Goal: Information Seeking & Learning: Learn about a topic

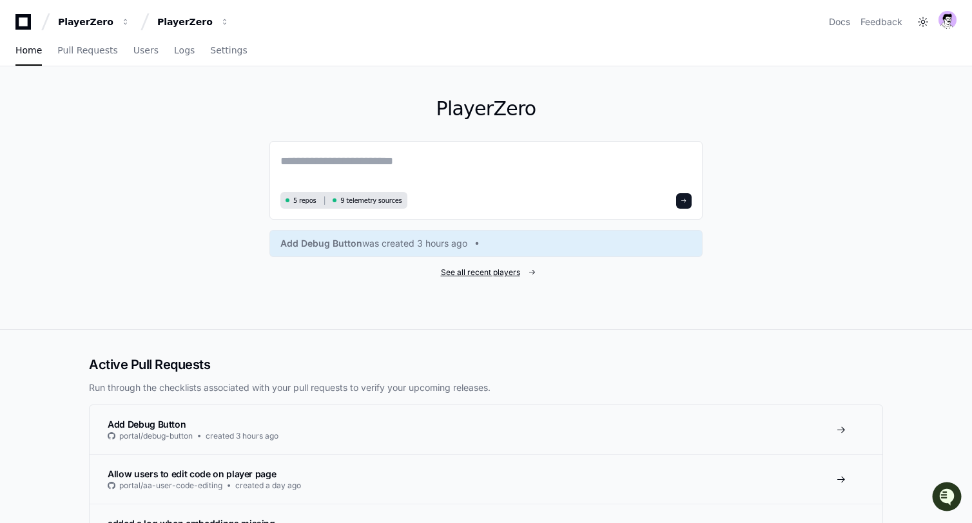
click at [472, 275] on span "See all recent players" at bounding box center [480, 272] width 79 height 10
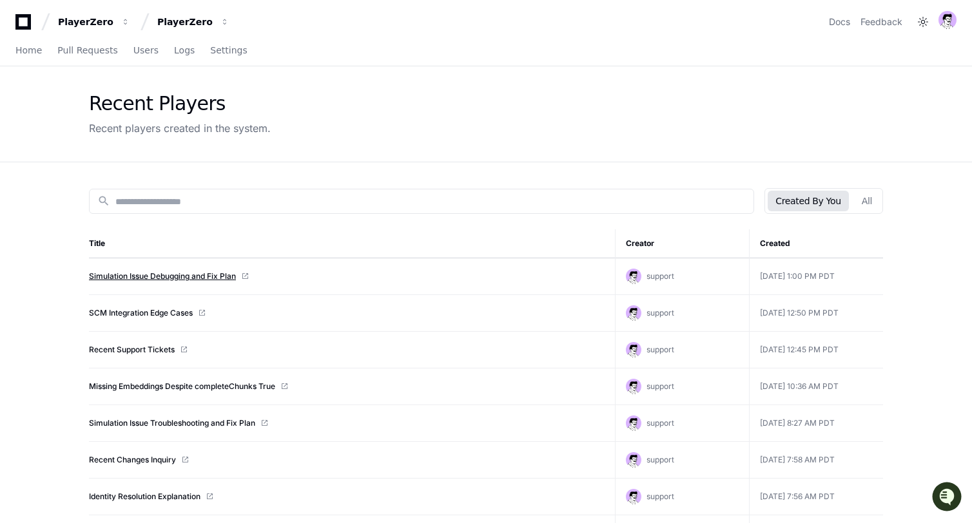
click at [122, 273] on link "Simulation Issue Debugging and Fix Plan" at bounding box center [162, 276] width 147 height 10
